Goal: Navigation & Orientation: Find specific page/section

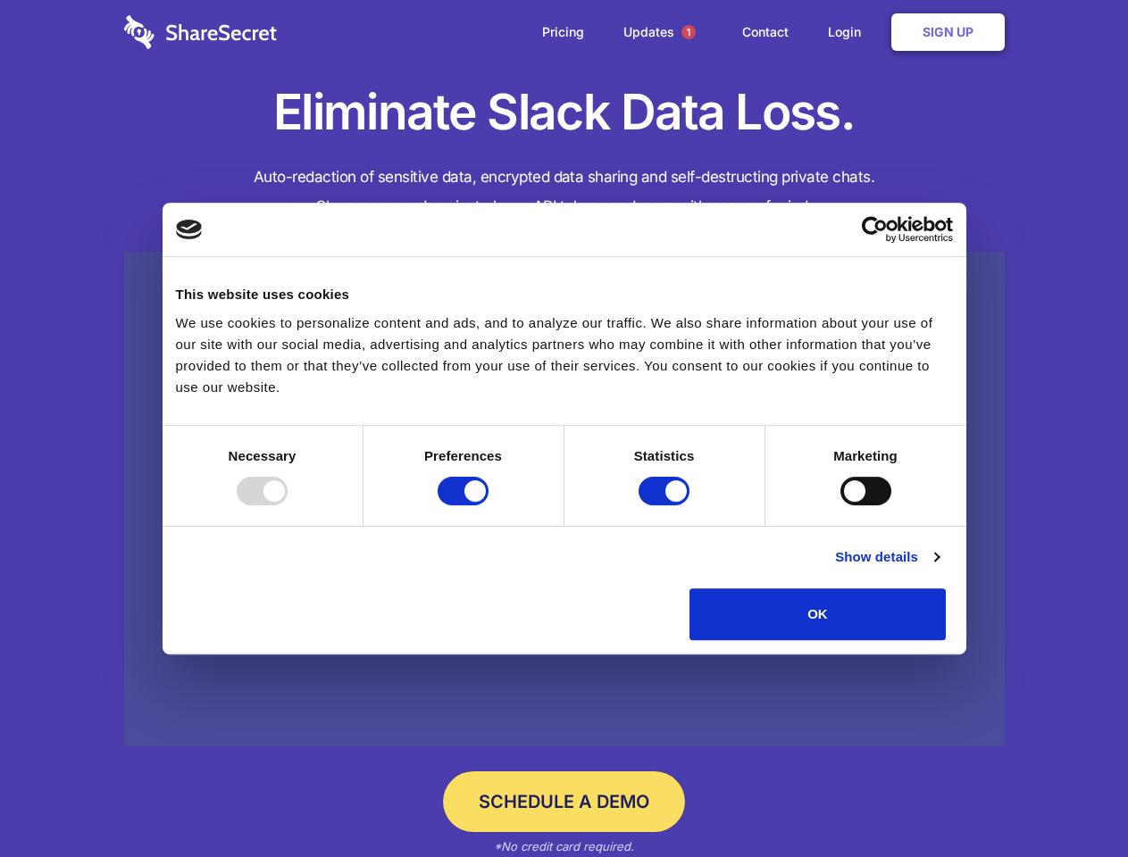
click at [288, 506] on div at bounding box center [262, 491] width 51 height 29
click at [489, 506] on input "Preferences" at bounding box center [463, 491] width 51 height 29
checkbox input "false"
click at [666, 506] on input "Statistics" at bounding box center [664, 491] width 51 height 29
checkbox input "false"
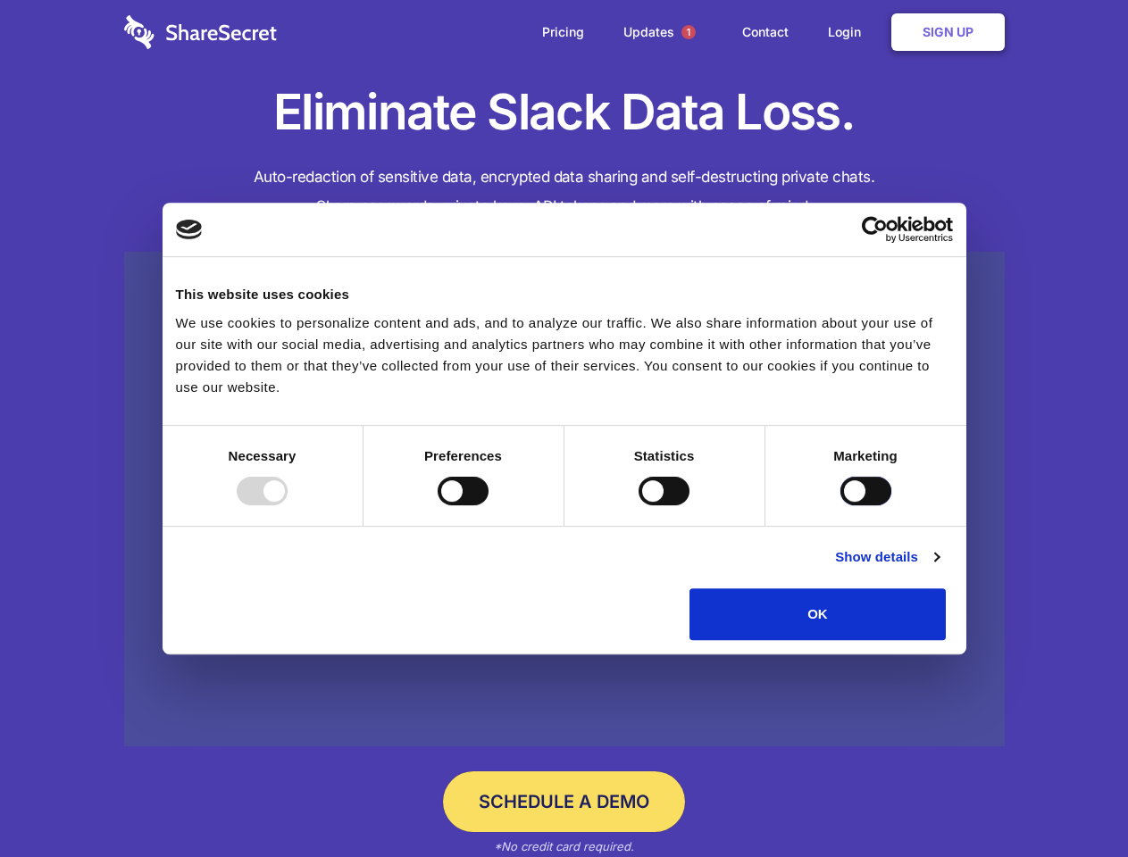
click at [840, 506] on input "Marketing" at bounding box center [865, 491] width 51 height 29
checkbox input "true"
click at [939, 568] on link "Show details" at bounding box center [887, 557] width 104 height 21
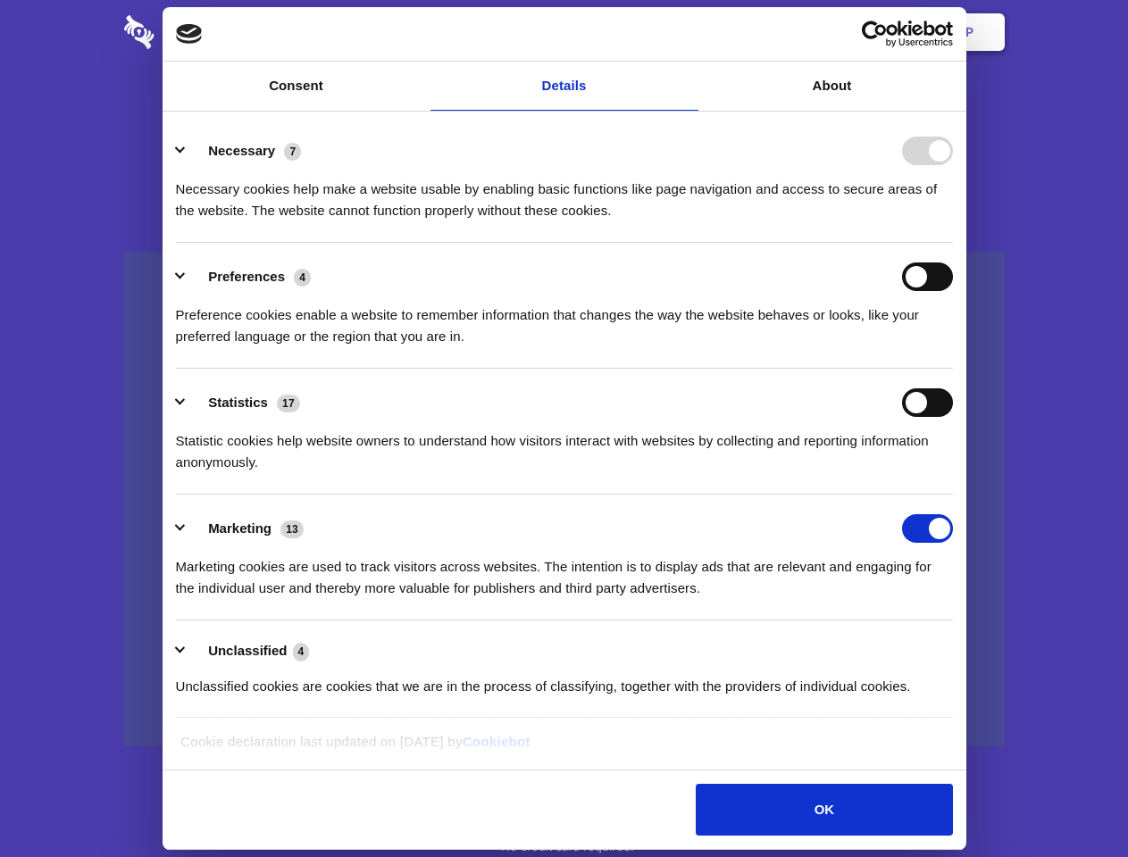
click at [953, 243] on li "Necessary 7 Necessary cookies help make a website usable by enabling basic func…" at bounding box center [564, 180] width 777 height 126
click at [688, 32] on span "1" at bounding box center [688, 32] width 14 height 14
